Goal: Task Accomplishment & Management: Use online tool/utility

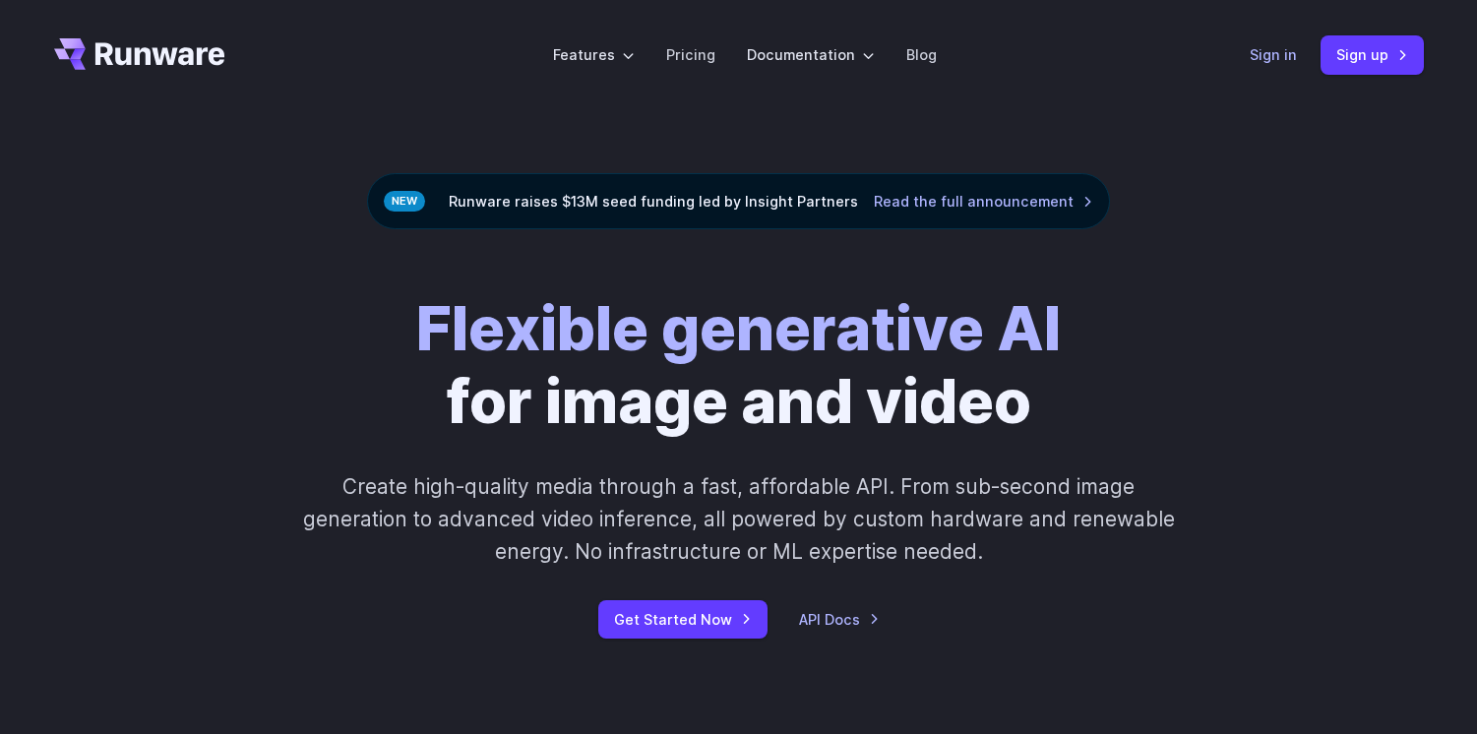
click at [1267, 66] on link "Sign in" at bounding box center [1272, 54] width 47 height 23
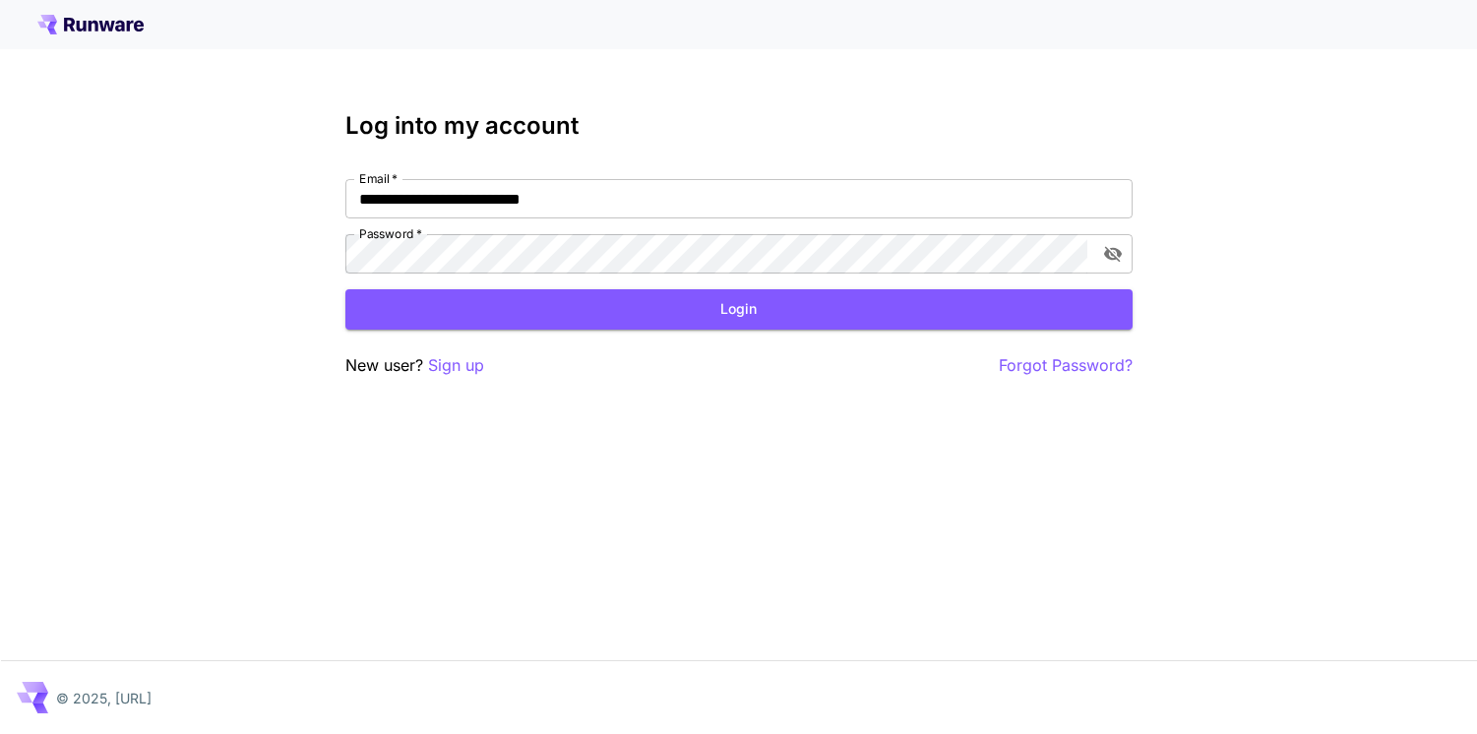
click at [721, 291] on button "Login" at bounding box center [738, 309] width 787 height 40
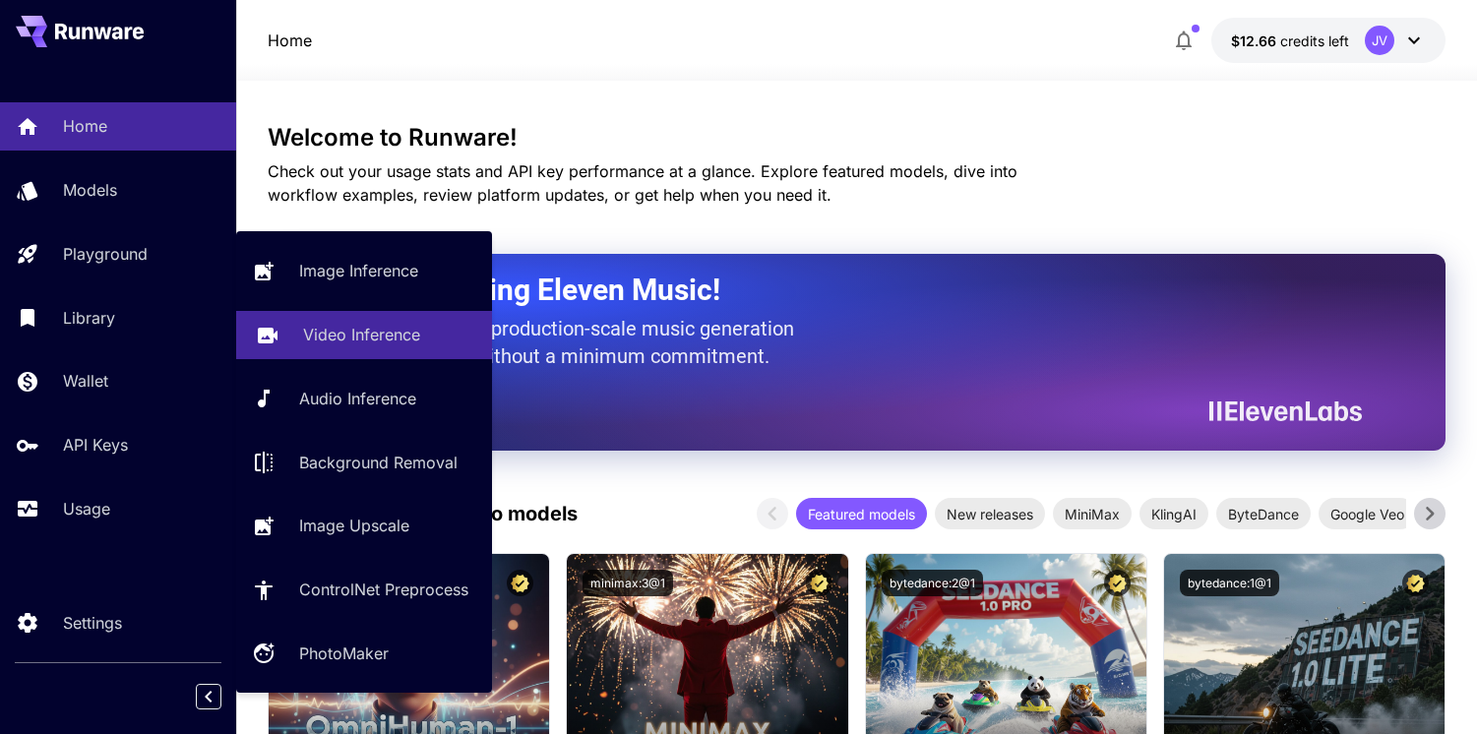
click at [366, 331] on p "Video Inference" at bounding box center [361, 335] width 117 height 24
